Goal: Information Seeking & Learning: Find specific fact

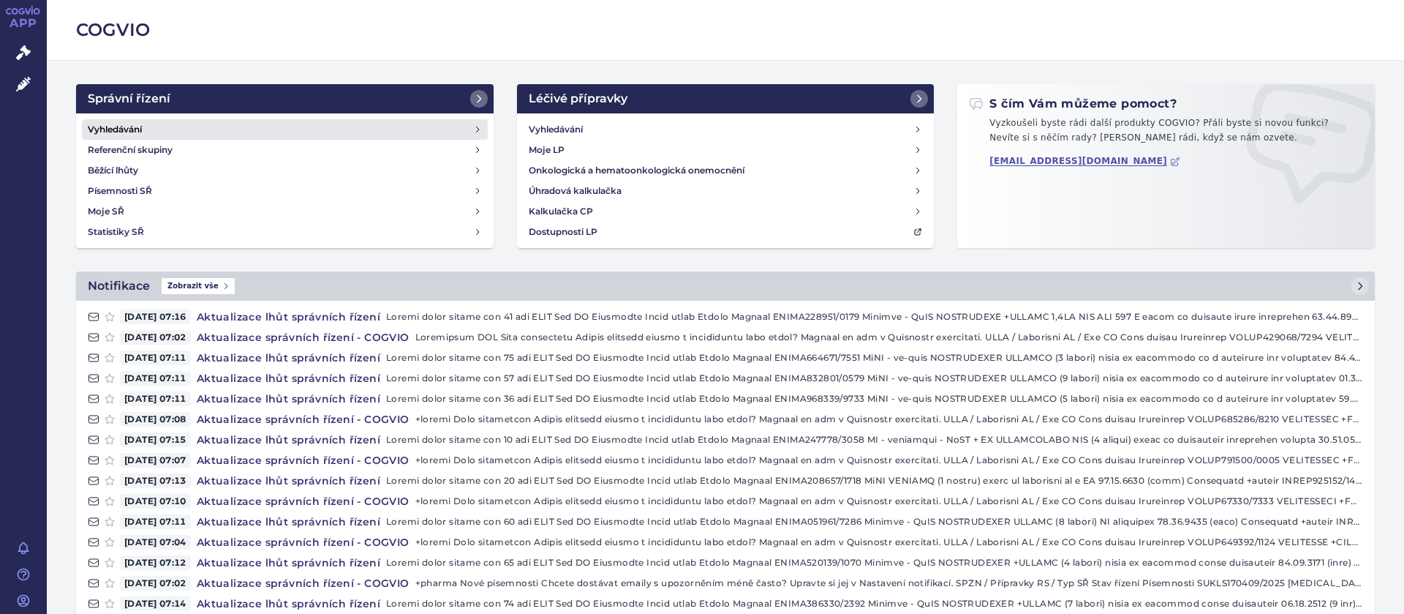
click at [121, 128] on h4 "Vyhledávání" at bounding box center [115, 129] width 54 height 15
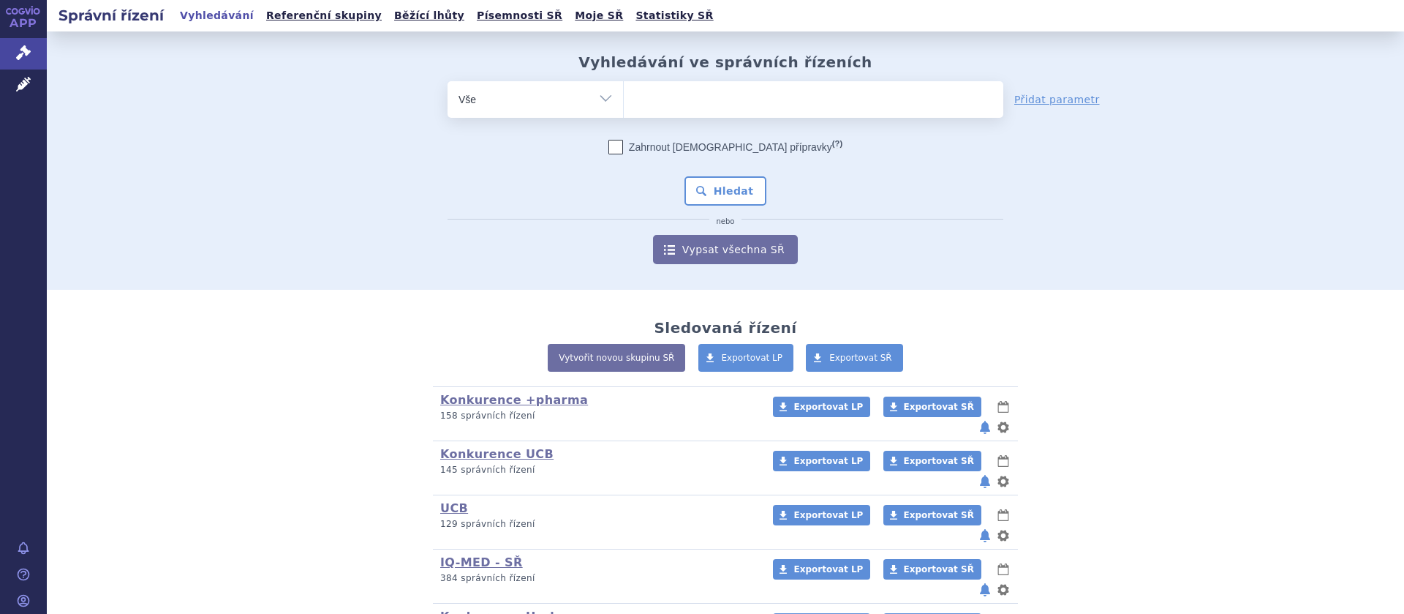
click at [691, 110] on ul at bounding box center [814, 96] width 380 height 31
click at [624, 110] on select at bounding box center [623, 98] width 1 height 37
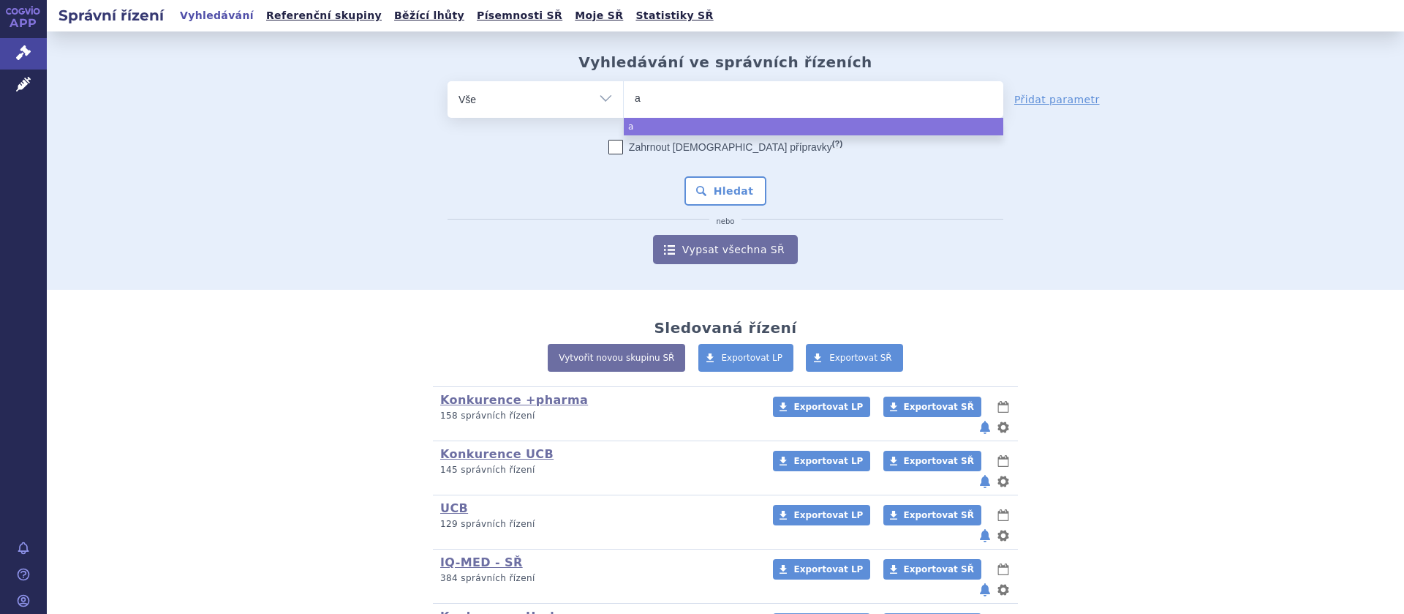
type input "af"
type input "afl"
type input "afli"
type input "aflib"
type input "aflibe"
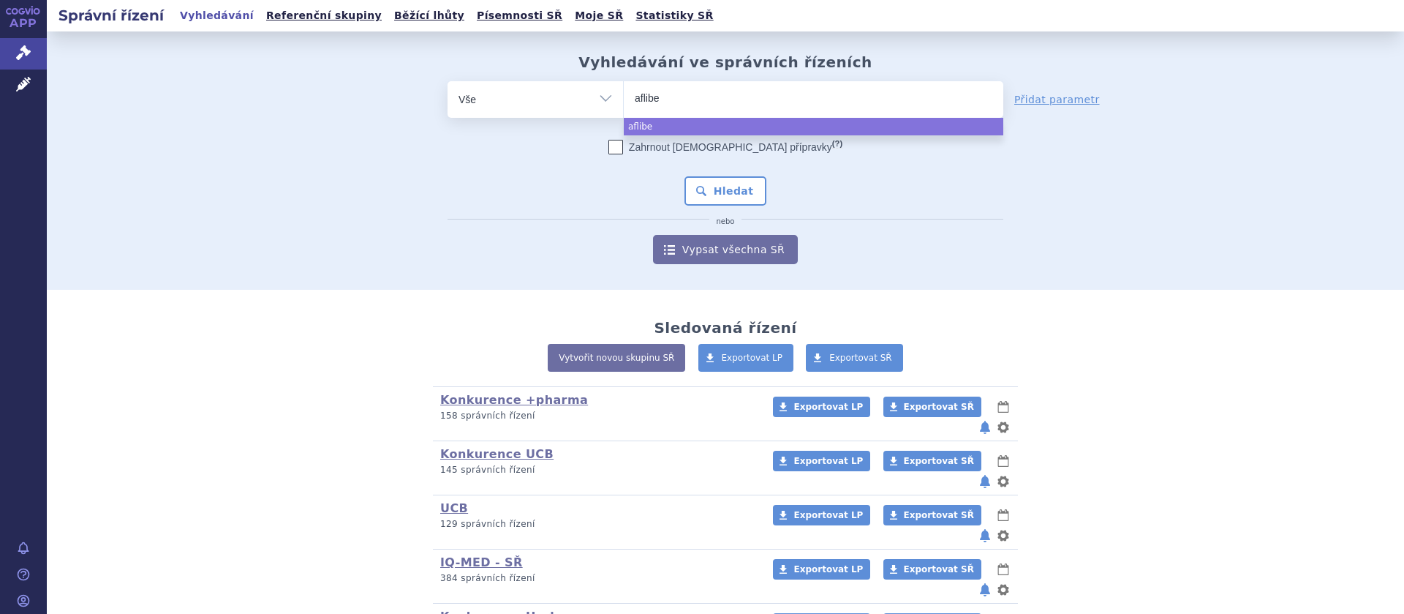
type input "afliber"
type input "afliberce"
type input "[MEDICAL_DATA]"
select select "[MEDICAL_DATA]"
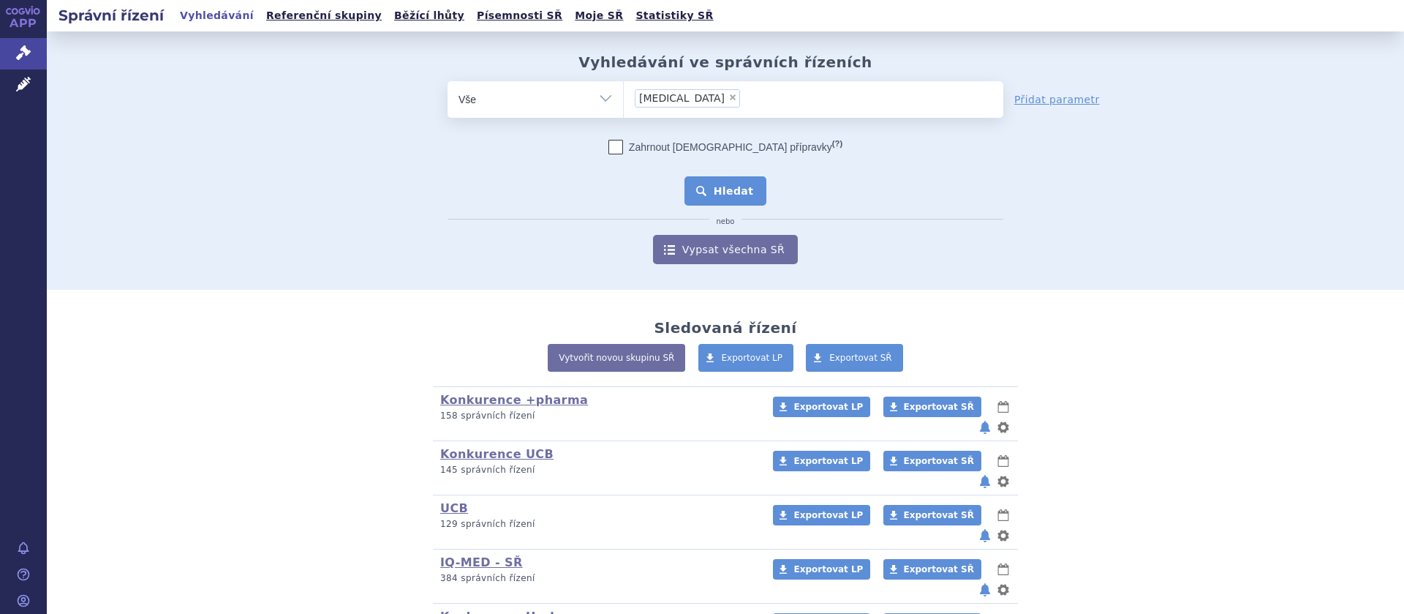
click at [750, 200] on button "Hledat" at bounding box center [726, 190] width 83 height 29
